Goal: Task Accomplishment & Management: Complete application form

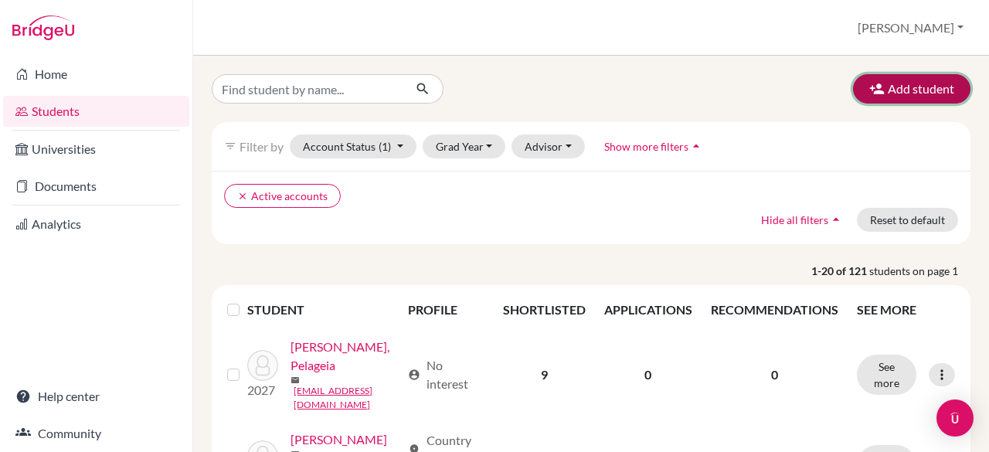
click at [875, 89] on button "Add student" at bounding box center [911, 88] width 117 height 29
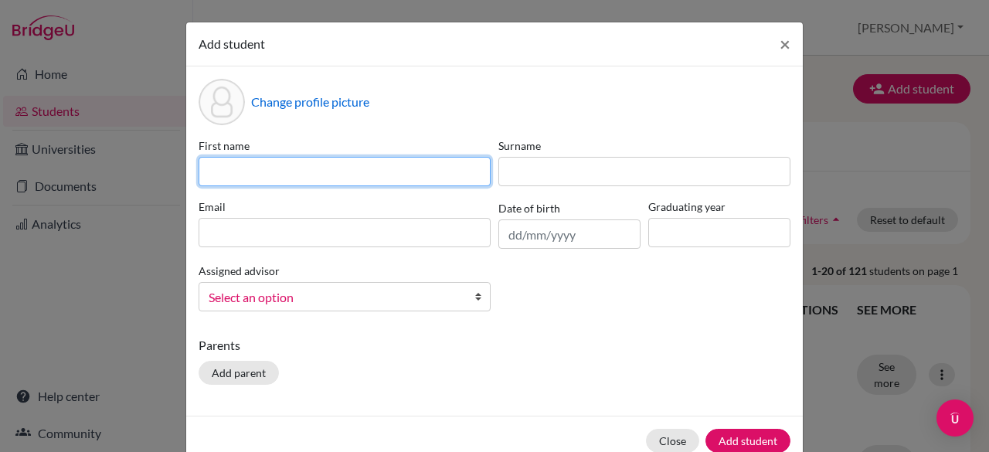
click at [230, 172] on input at bounding box center [345, 171] width 292 height 29
type input "[PERSON_NAME]"
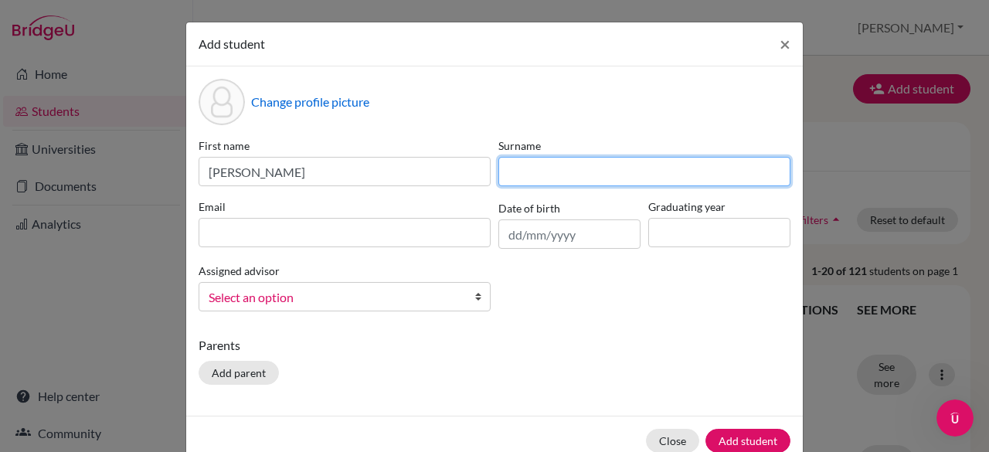
click at [594, 169] on input at bounding box center [645, 171] width 292 height 29
type input "L"
type input "[PERSON_NAME]"
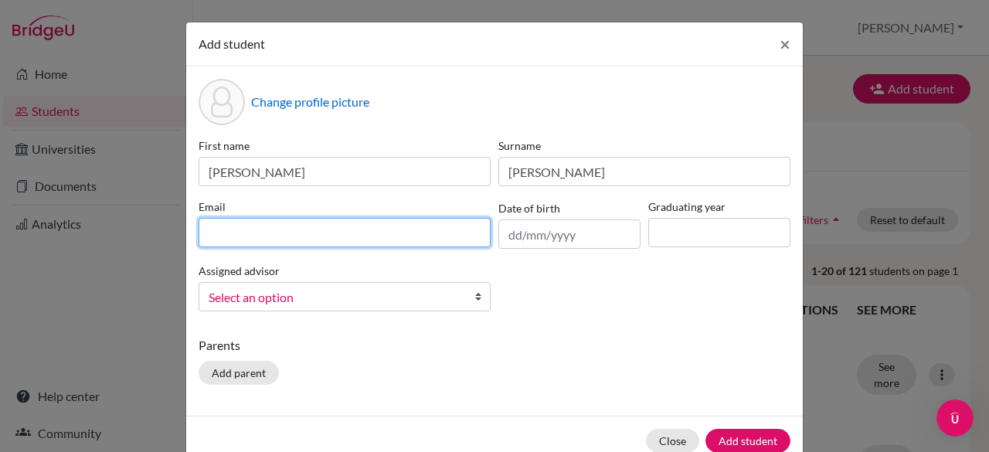
click at [376, 230] on input at bounding box center [345, 232] width 292 height 29
paste input "[PERSON_NAME][EMAIL_ADDRESS][DOMAIN_NAME]"
type input "[PERSON_NAME][EMAIL_ADDRESS][DOMAIN_NAME]"
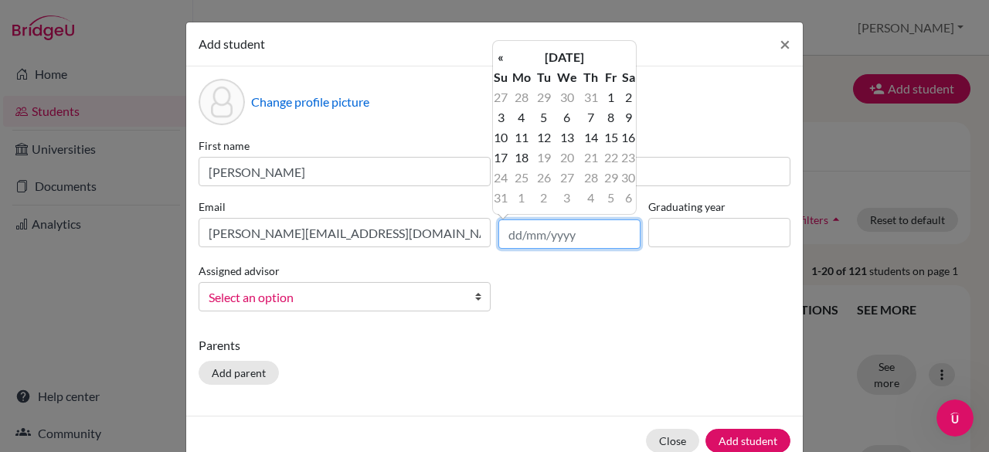
click at [533, 236] on input "text" at bounding box center [570, 234] width 142 height 29
click at [553, 58] on th "[DATE]" at bounding box center [565, 57] width 112 height 20
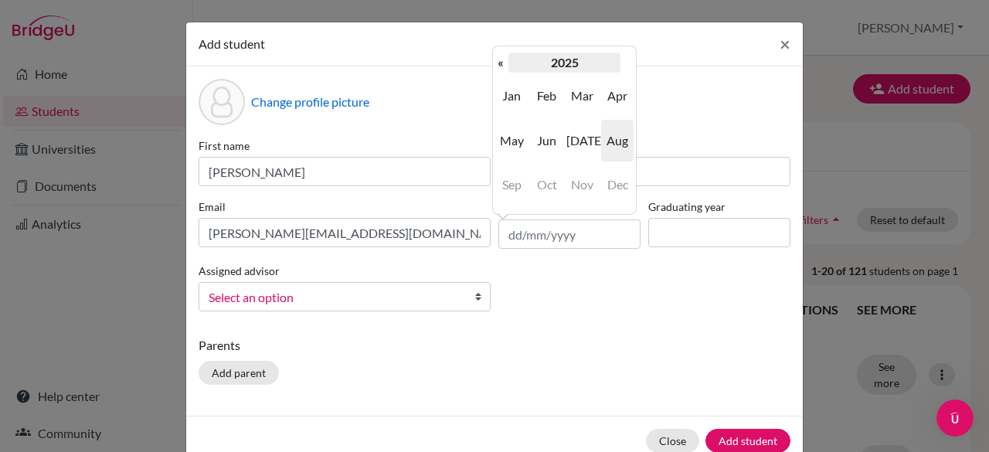
click at [549, 60] on th "2025" at bounding box center [565, 63] width 112 height 20
click at [504, 63] on th "«" at bounding box center [500, 63] width 15 height 20
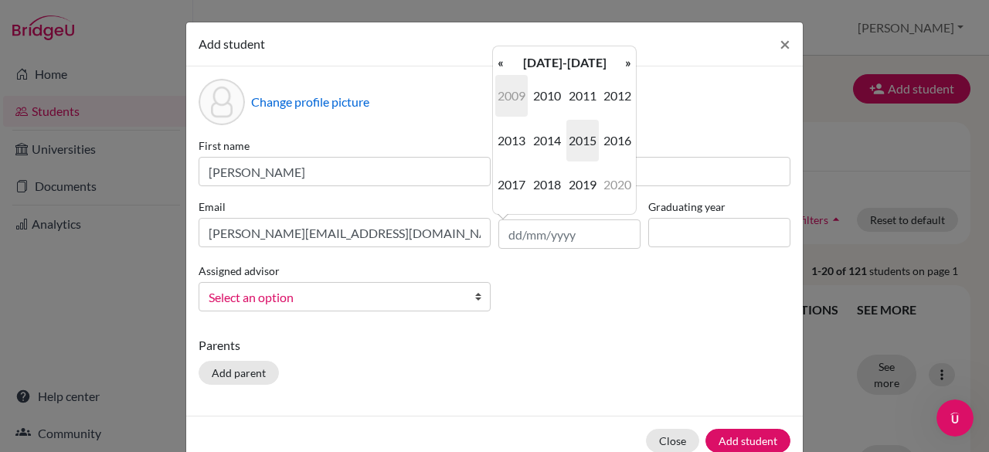
click at [515, 90] on span "2009" at bounding box center [511, 96] width 32 height 42
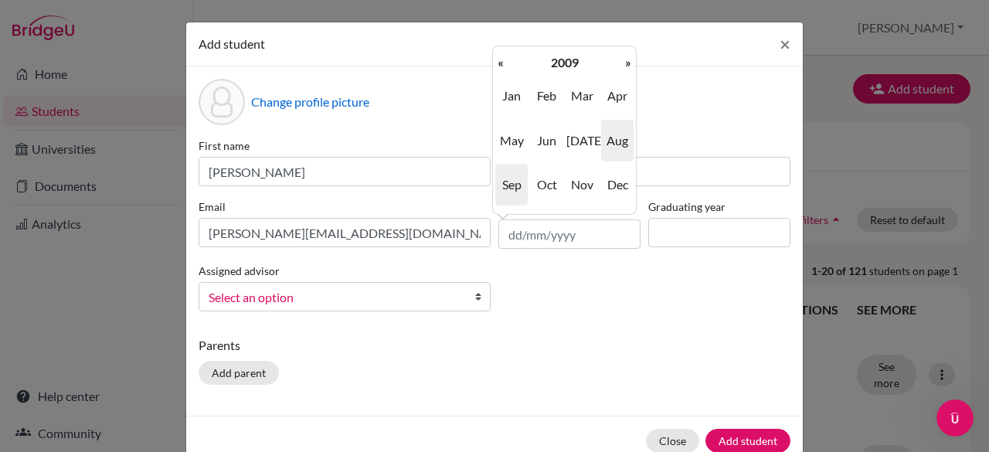
click at [512, 192] on span "Sep" at bounding box center [511, 185] width 32 height 42
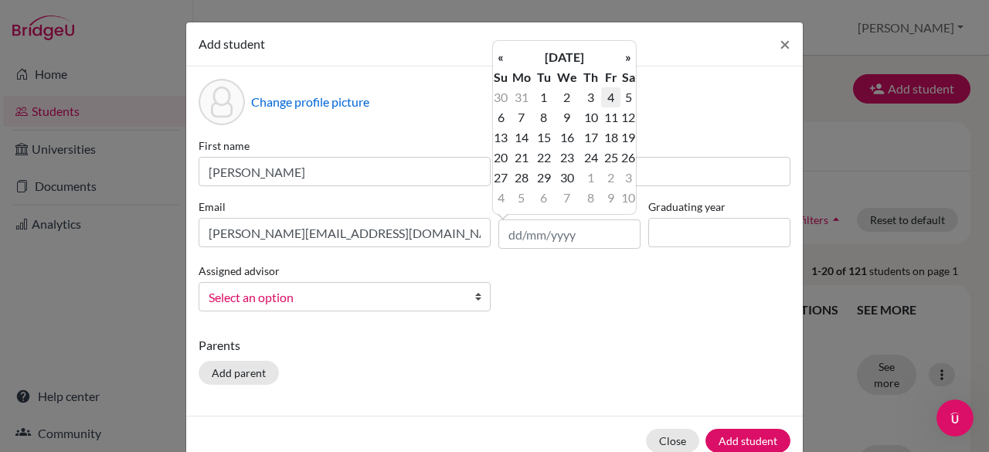
click at [611, 92] on td "4" at bounding box center [610, 97] width 19 height 20
type input "[DATE]"
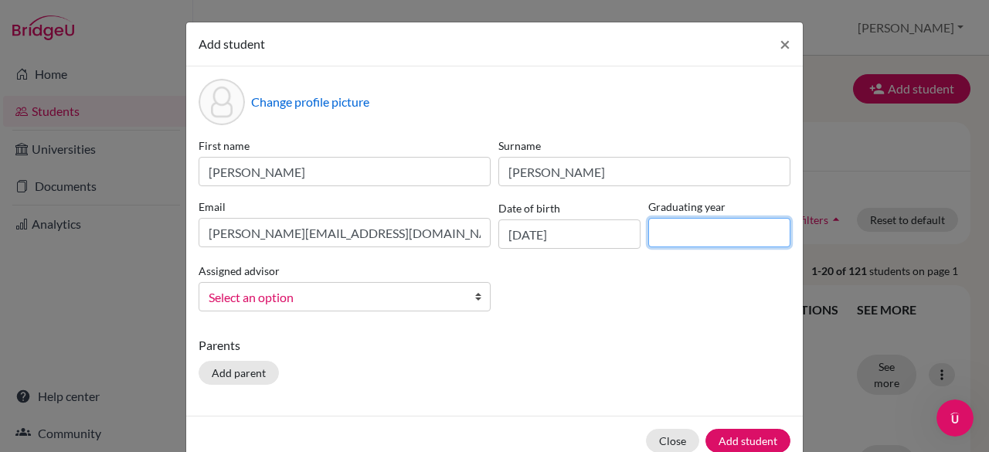
click at [689, 237] on input at bounding box center [720, 232] width 142 height 29
type input "2027"
click at [584, 350] on p "Parents" at bounding box center [495, 345] width 592 height 19
click at [417, 291] on span "Select an option" at bounding box center [335, 298] width 252 height 20
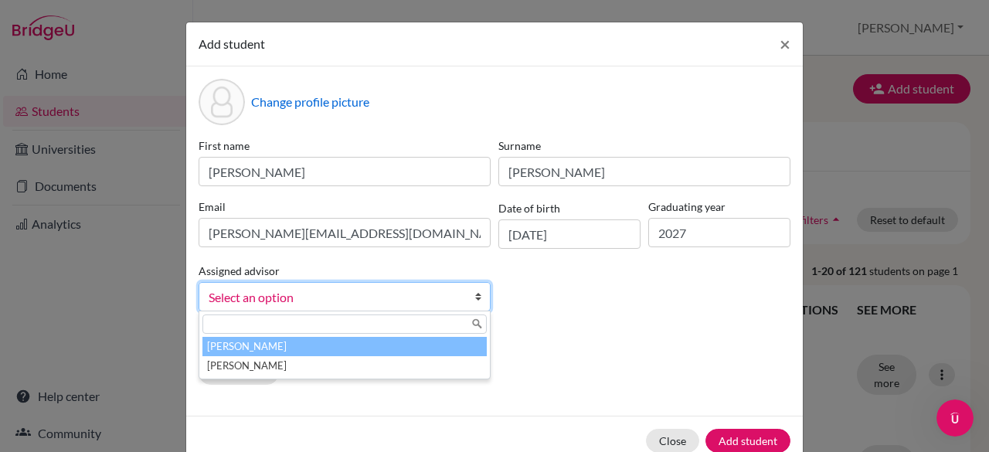
click at [345, 347] on li "[PERSON_NAME]" at bounding box center [345, 346] width 284 height 19
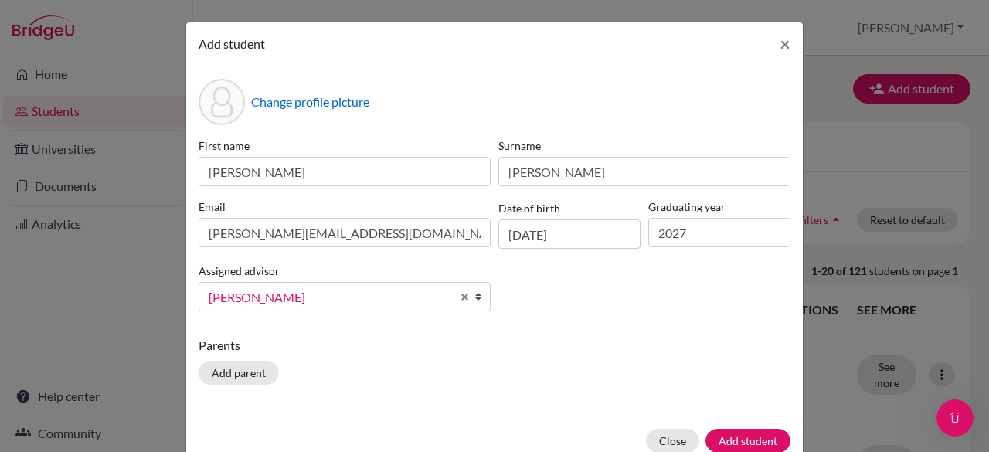
click at [583, 312] on div "First name [PERSON_NAME] Surname [PERSON_NAME] Email [PERSON_NAME][EMAIL_ADDRES…" at bounding box center [495, 231] width 600 height 186
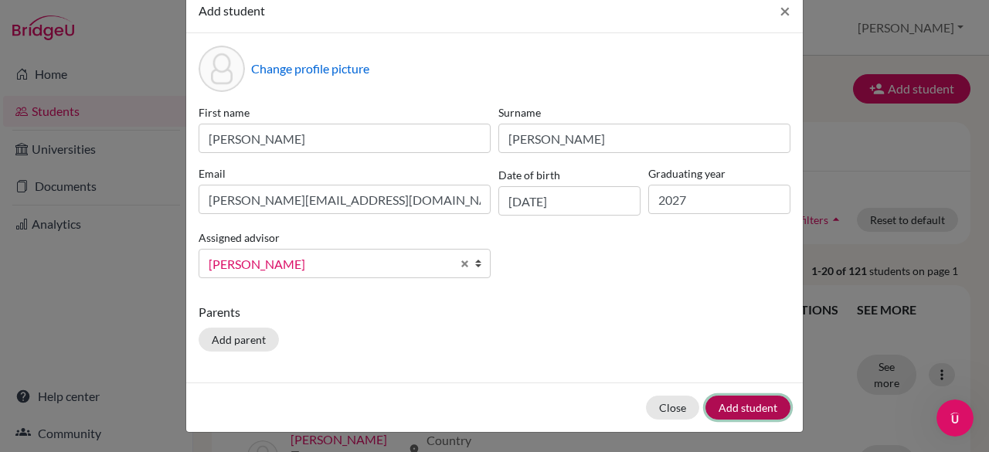
click at [747, 404] on button "Add student" at bounding box center [748, 408] width 85 height 24
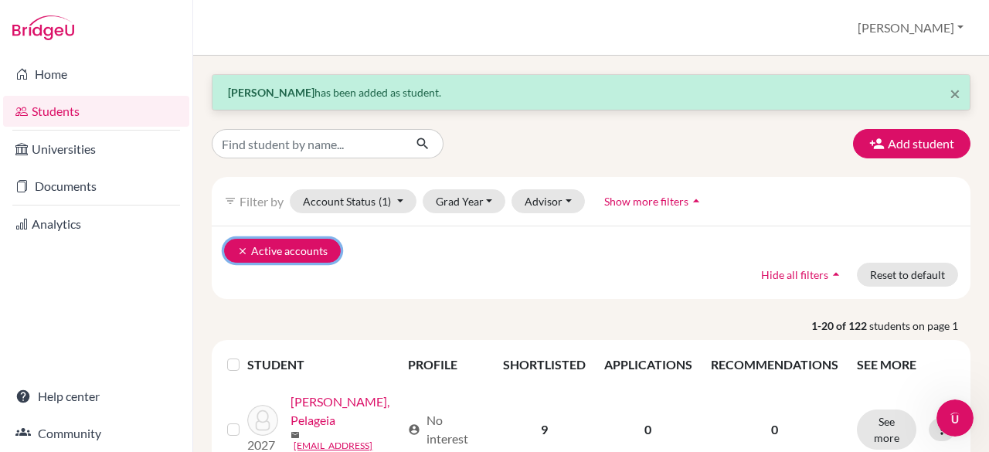
click at [235, 249] on button "clear Active accounts" at bounding box center [282, 251] width 117 height 24
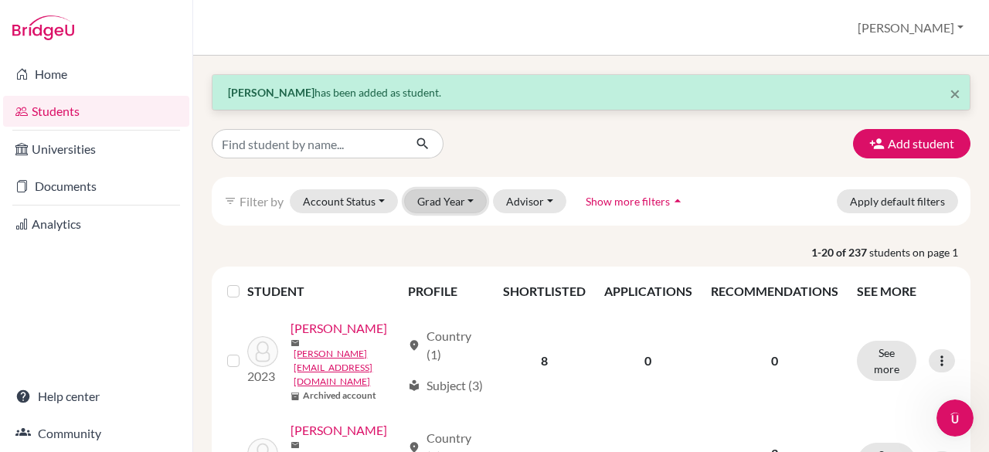
click at [431, 211] on button "Grad Year" at bounding box center [445, 201] width 83 height 24
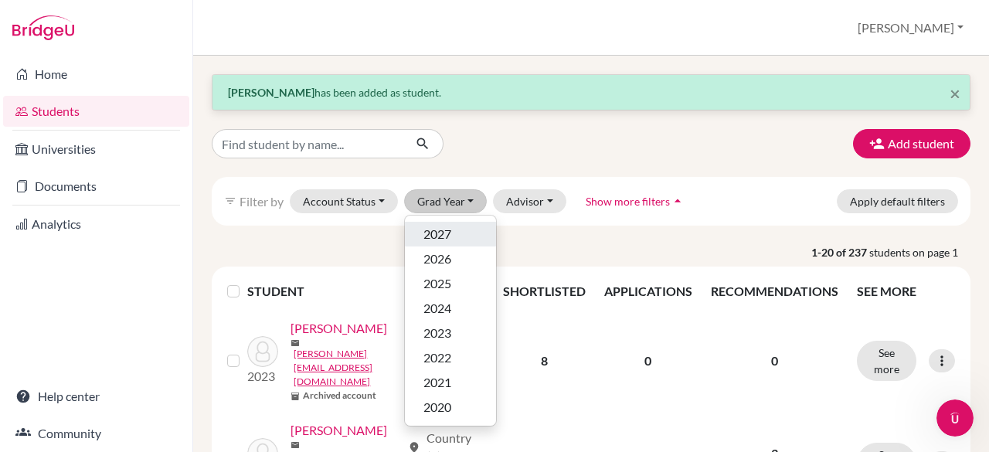
click at [434, 230] on span "2027" at bounding box center [438, 234] width 28 height 19
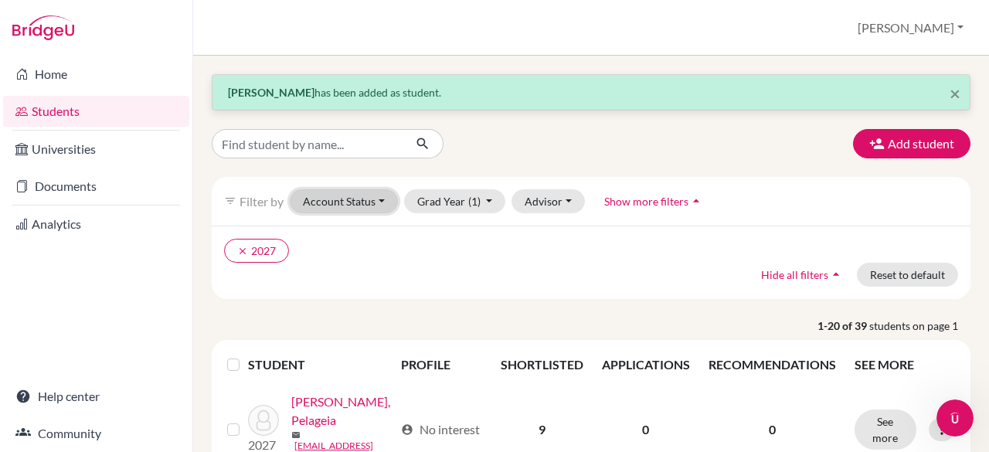
click at [356, 194] on button "Account Status" at bounding box center [344, 201] width 108 height 24
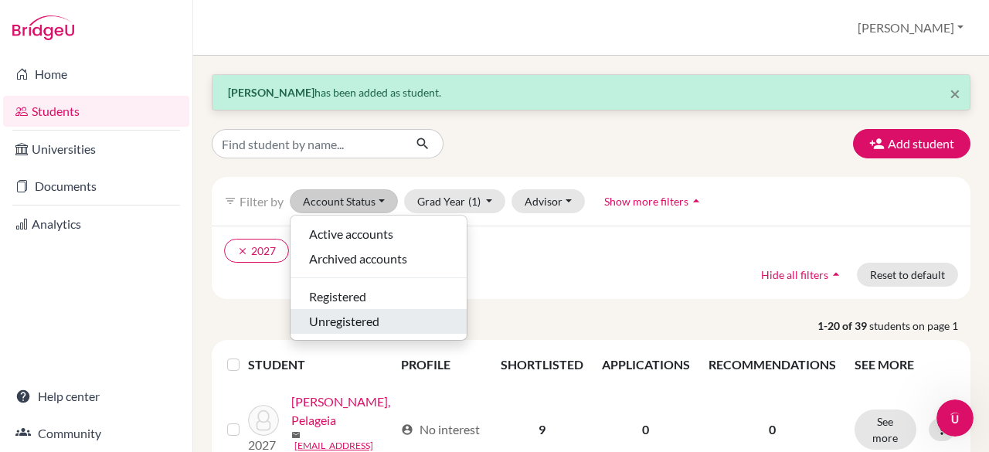
click at [359, 318] on span "Unregistered" at bounding box center [344, 321] width 70 height 19
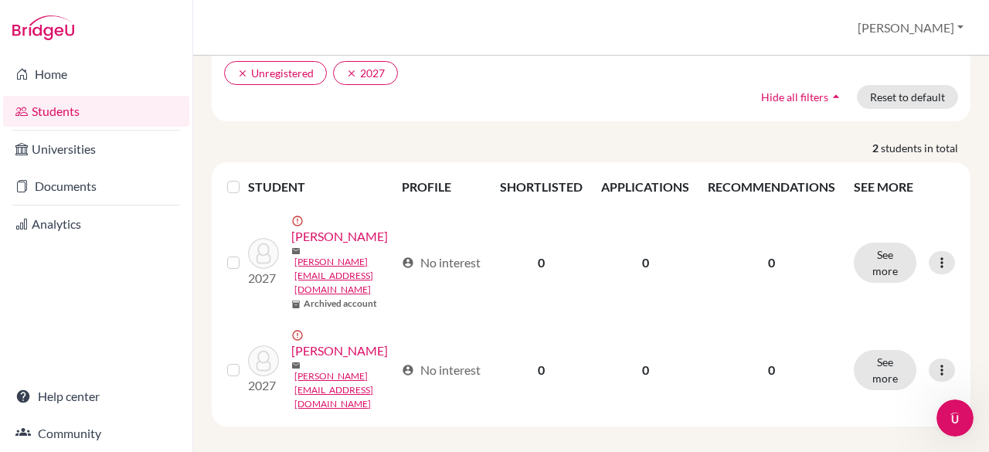
scroll to position [187, 0]
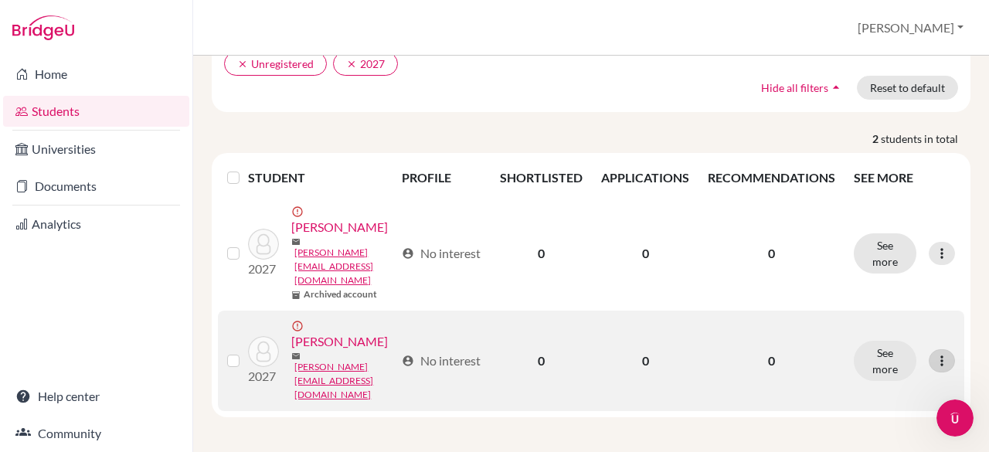
click at [938, 361] on icon at bounding box center [942, 360] width 15 height 15
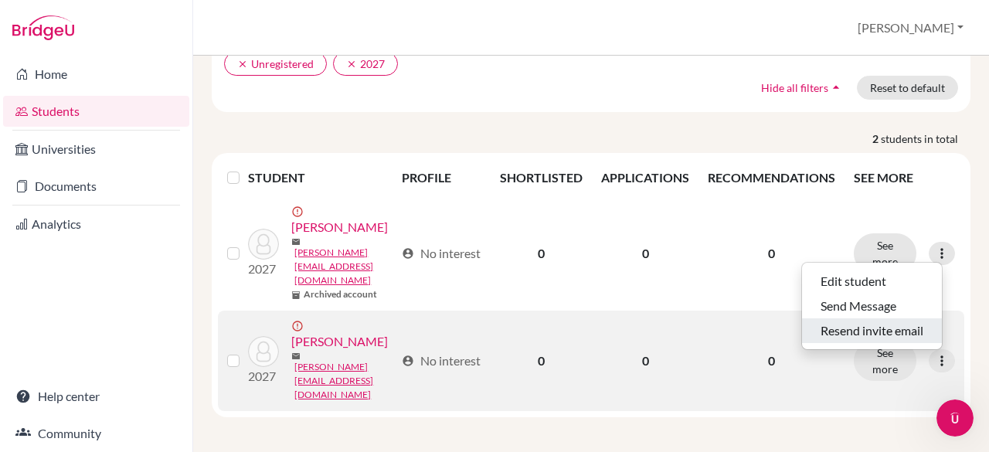
click at [883, 327] on button "Resend invite email" at bounding box center [872, 330] width 140 height 25
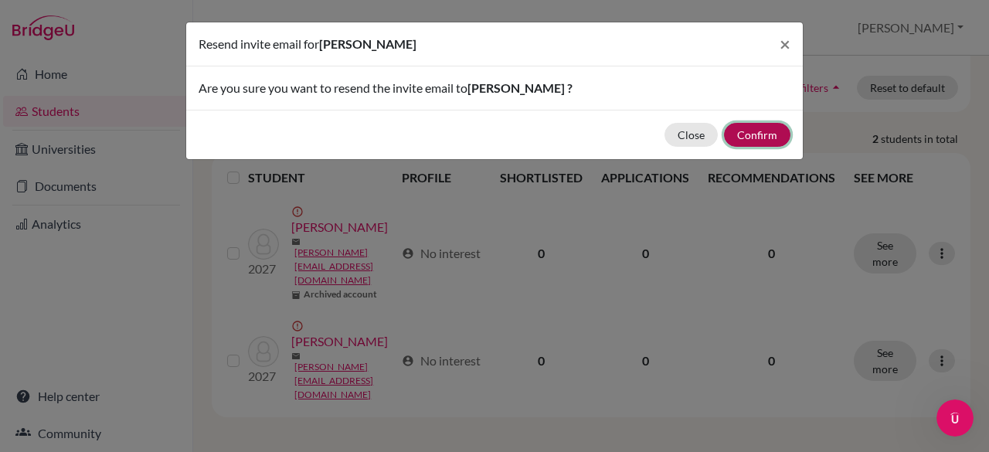
click at [771, 126] on button "Confirm" at bounding box center [757, 135] width 66 height 24
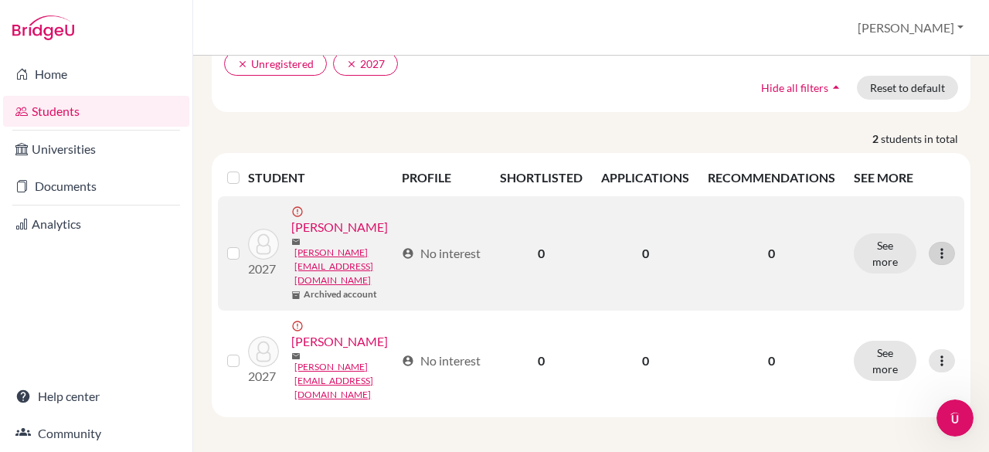
click at [935, 249] on icon at bounding box center [942, 253] width 15 height 15
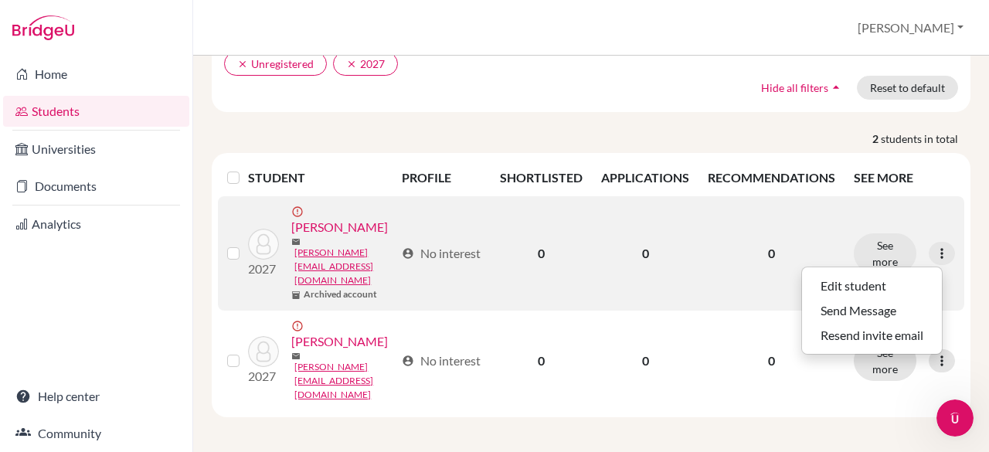
click at [301, 237] on link "[PERSON_NAME]" at bounding box center [339, 227] width 97 height 19
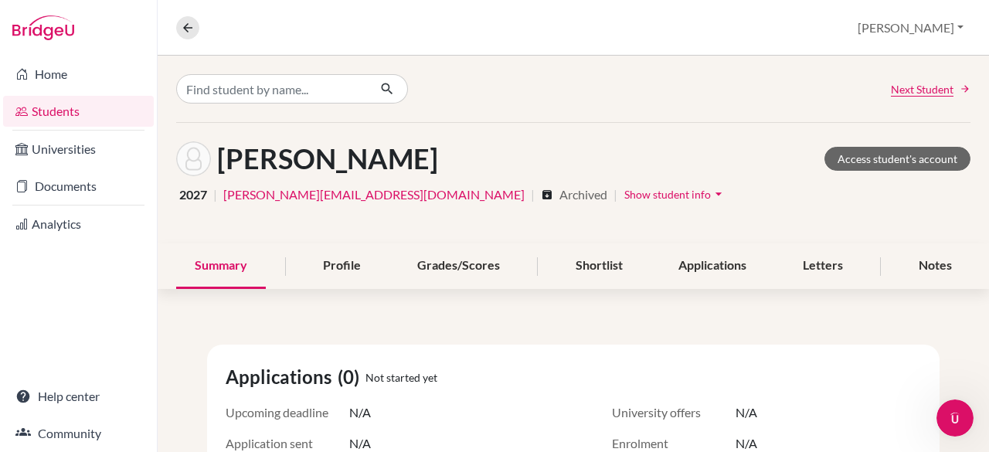
click at [625, 194] on span "Show student info" at bounding box center [668, 194] width 87 height 13
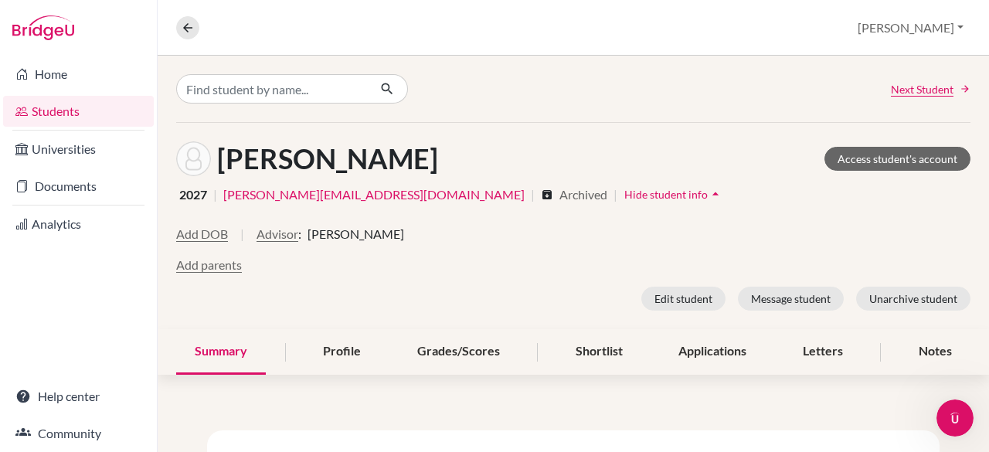
click at [792, 232] on div "Add DOB | Advisor : [PERSON_NAME]" at bounding box center [573, 240] width 795 height 31
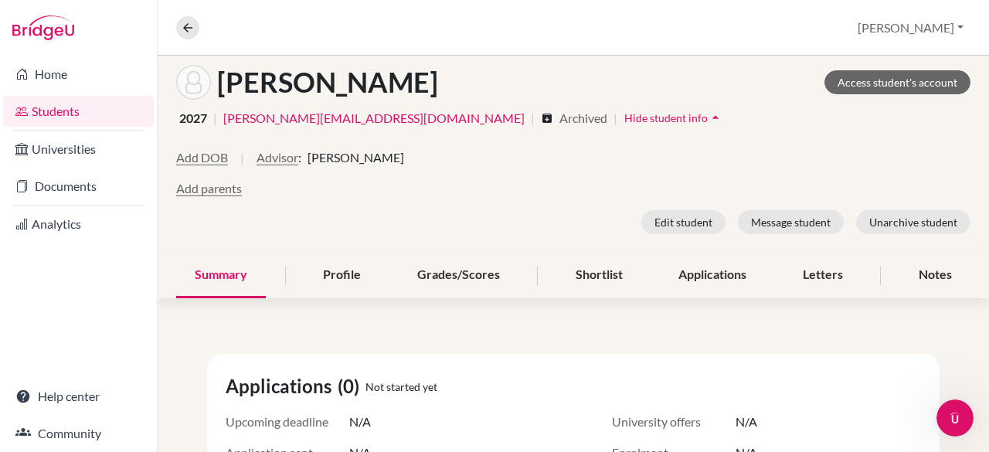
scroll to position [92, 0]
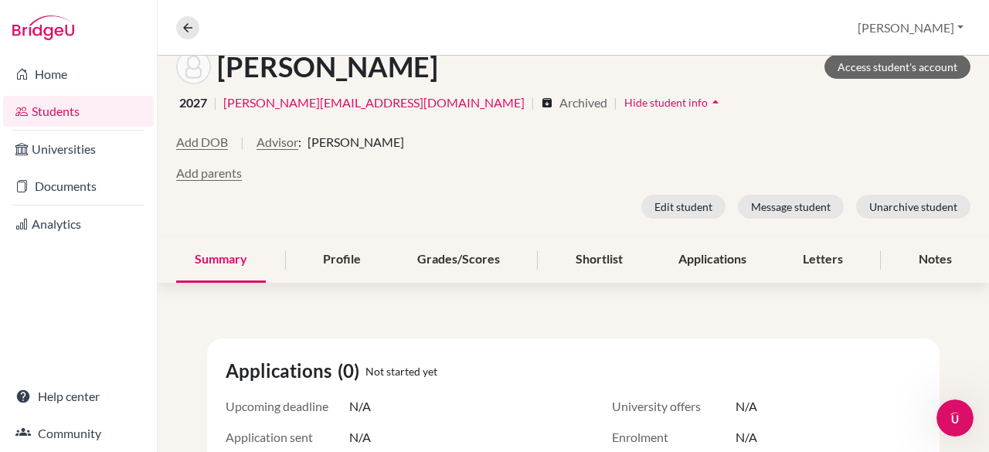
click at [62, 114] on link "Students" at bounding box center [78, 111] width 151 height 31
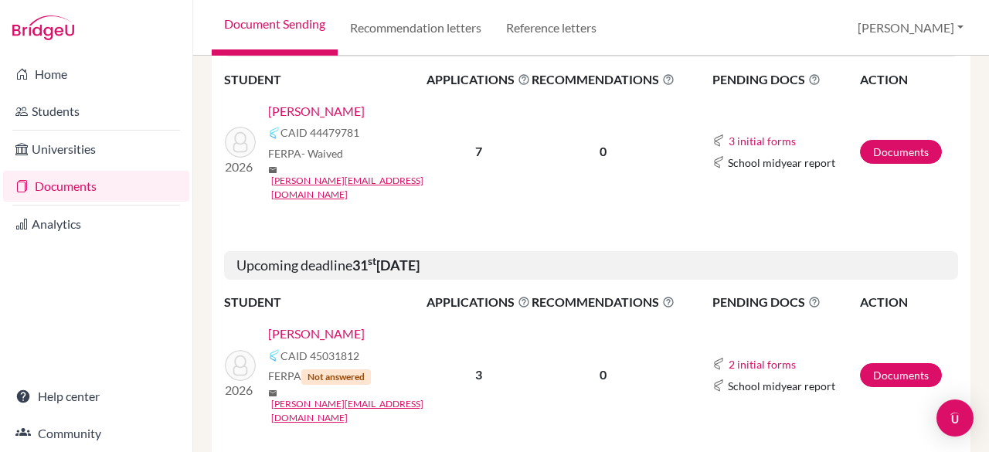
scroll to position [336, 0]
